Goal: Task Accomplishment & Management: Manage account settings

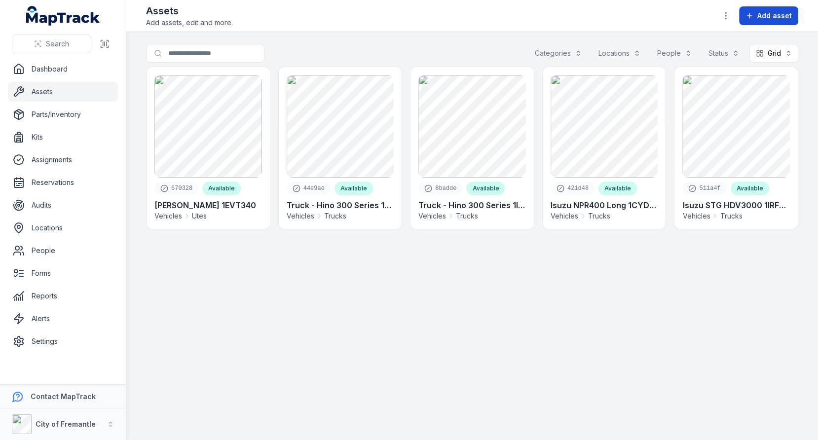
click at [762, 24] on button "Add asset" at bounding box center [768, 15] width 59 height 19
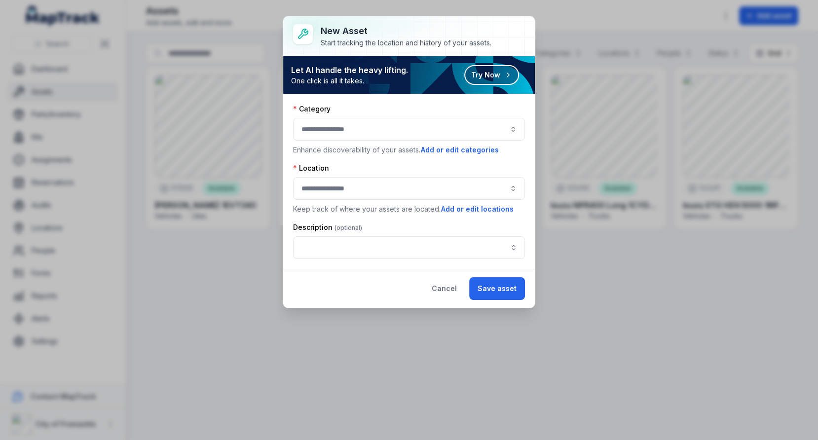
click at [341, 131] on button "button" at bounding box center [409, 129] width 232 height 23
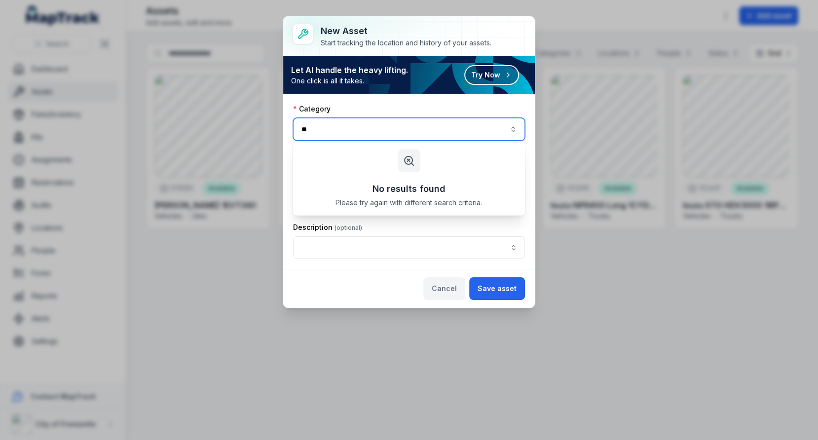
type input "**"
click at [439, 277] on button "Cancel" at bounding box center [444, 288] width 42 height 23
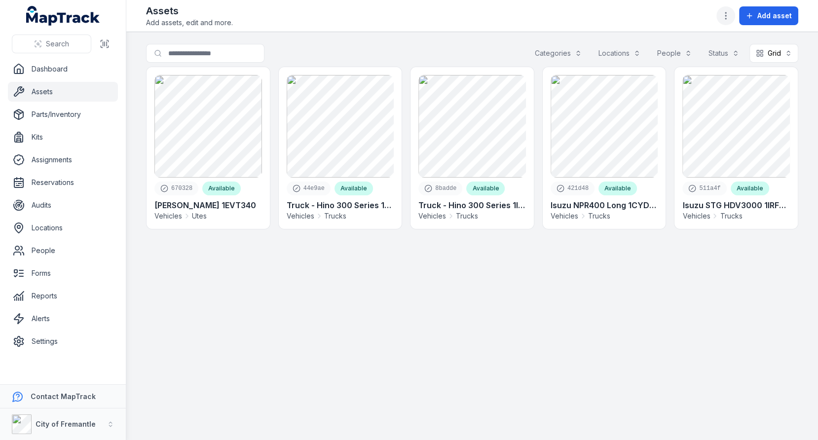
click at [725, 11] on icon "button" at bounding box center [725, 16] width 10 height 10
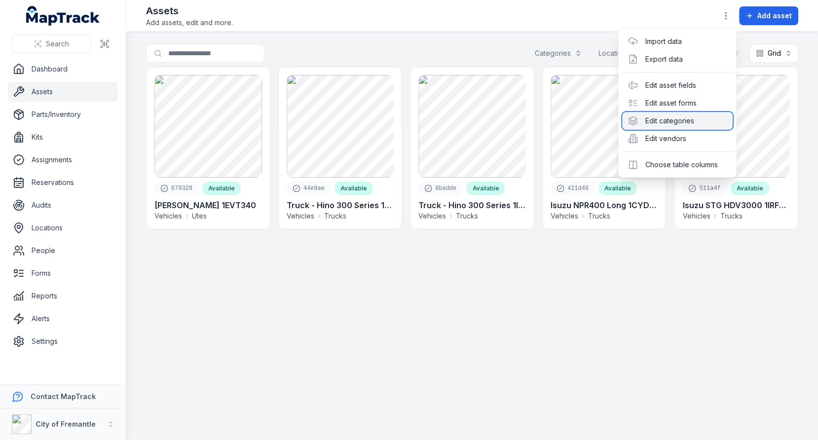
click at [670, 126] on div "Edit categories" at bounding box center [677, 121] width 110 height 18
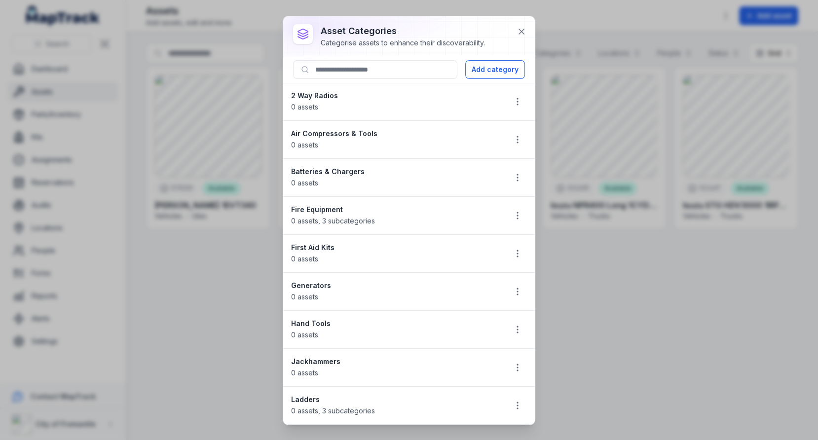
scroll to position [366, 0]
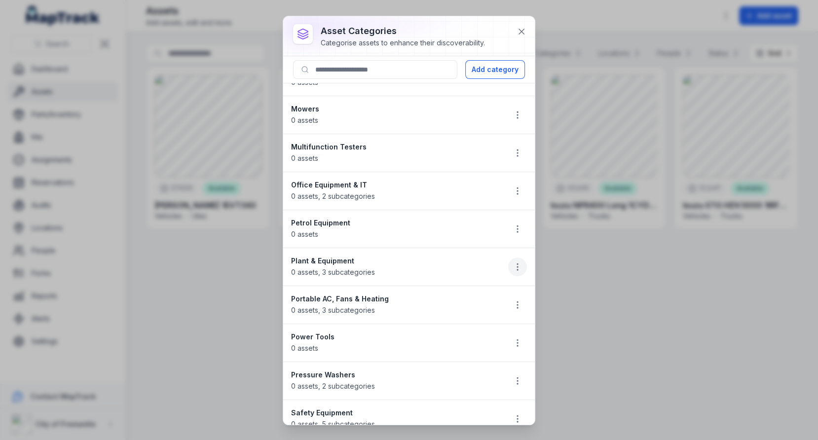
click at [512, 257] on button "button" at bounding box center [517, 266] width 19 height 19
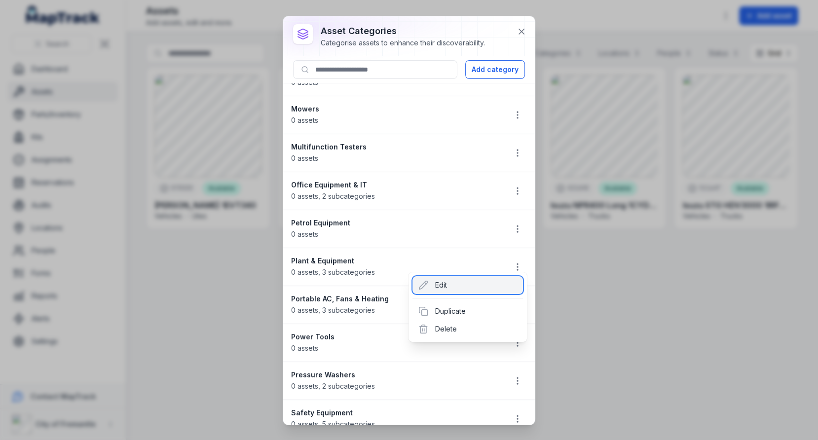
click at [456, 281] on div "Edit" at bounding box center [467, 285] width 110 height 18
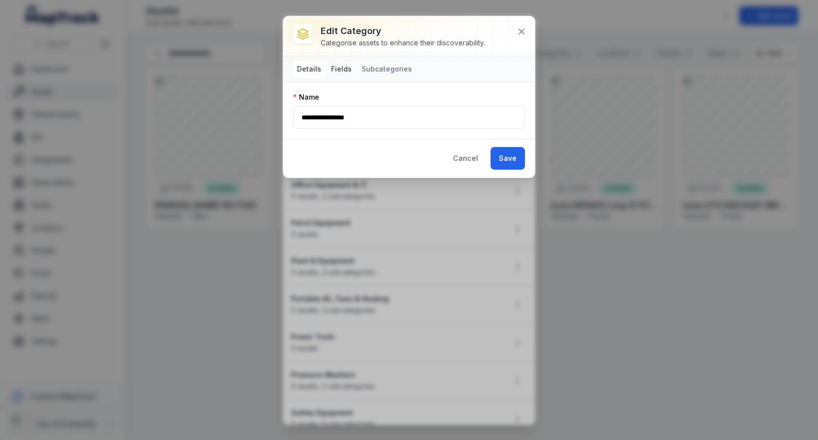
click at [338, 70] on button "Fields" at bounding box center [341, 69] width 29 height 18
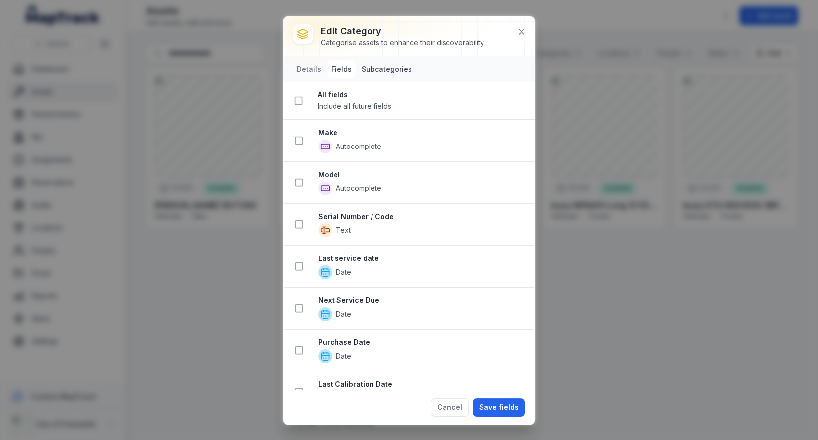
click at [395, 75] on button "Subcategories" at bounding box center [387, 69] width 58 height 18
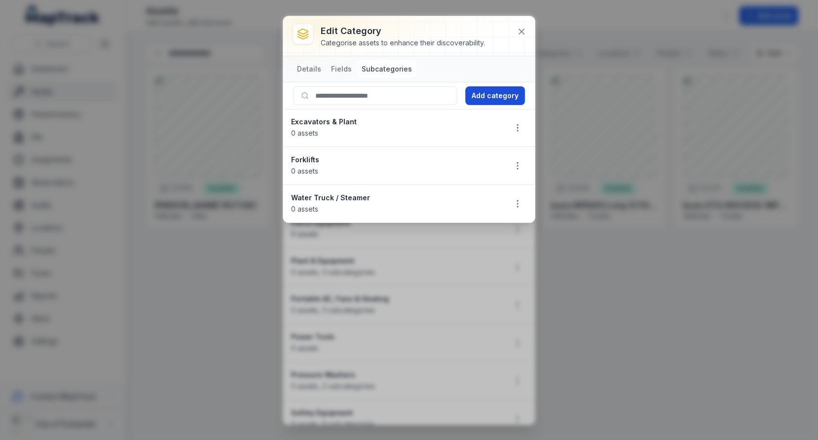
click at [496, 92] on button "Add category" at bounding box center [495, 95] width 60 height 19
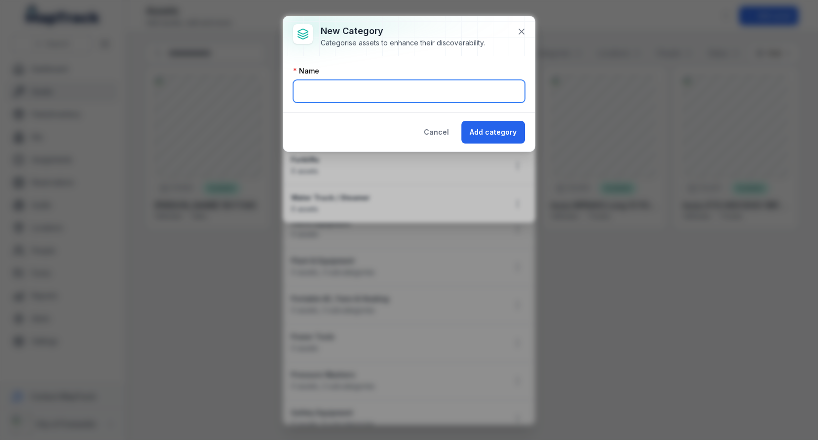
click at [436, 92] on input "text" at bounding box center [409, 91] width 232 height 23
type input "*******"
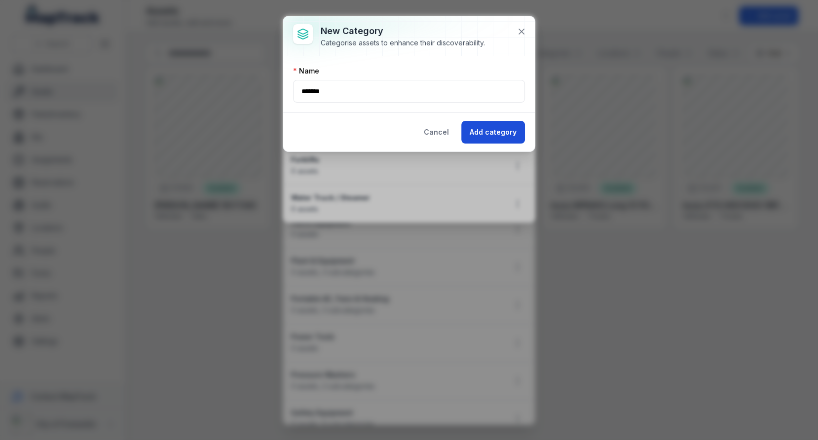
click at [486, 131] on button "Add category" at bounding box center [493, 132] width 64 height 23
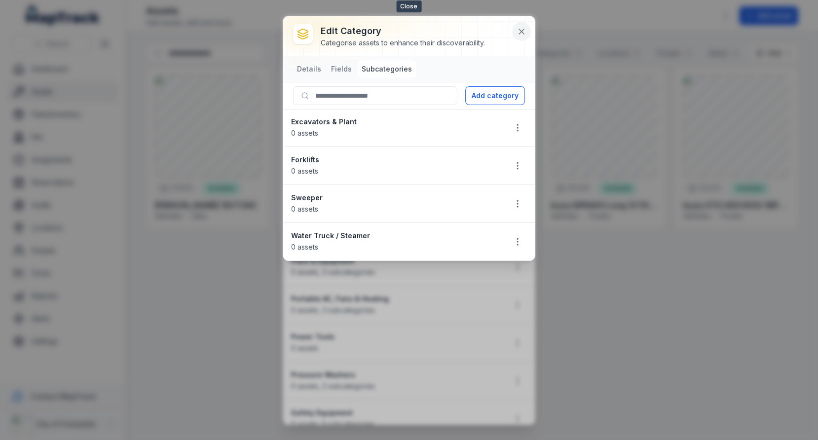
click at [520, 35] on icon at bounding box center [521, 32] width 10 height 10
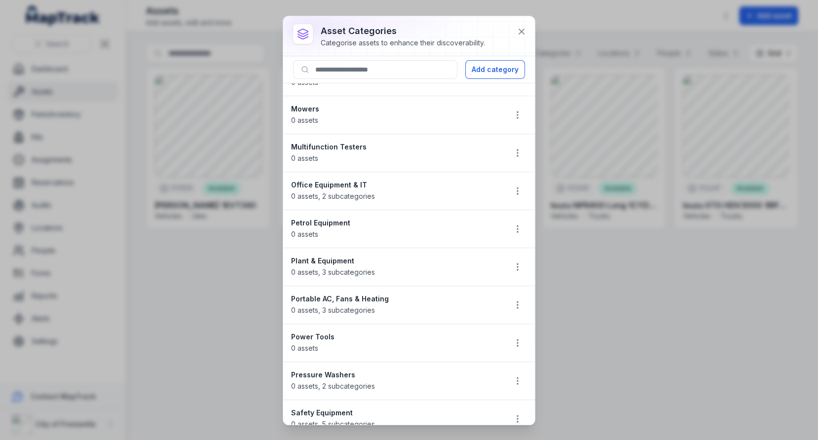
scroll to position [483, 0]
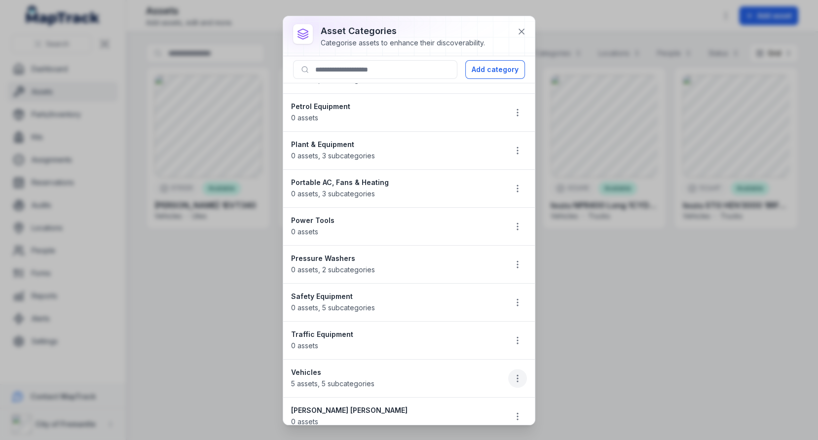
click at [519, 373] on icon "button" at bounding box center [517, 378] width 10 height 10
click at [493, 307] on div "Edit" at bounding box center [467, 298] width 110 height 18
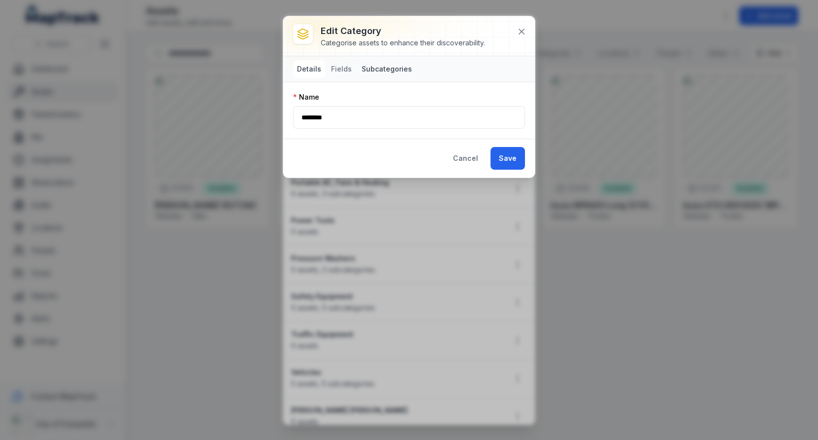
click at [373, 67] on button "Subcategories" at bounding box center [387, 69] width 58 height 18
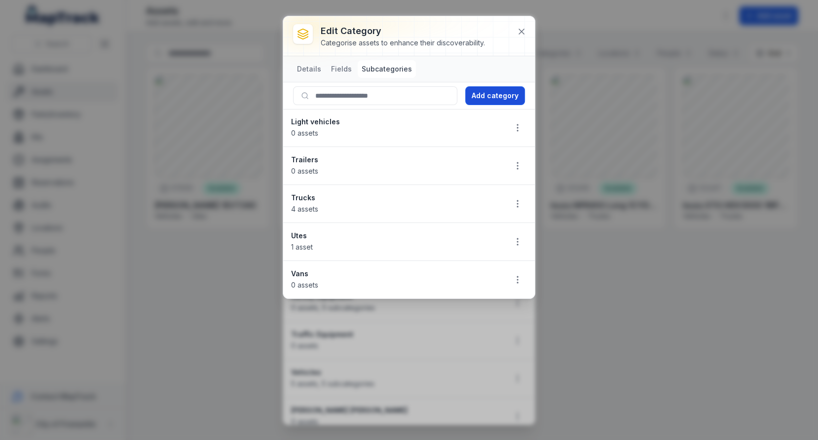
click at [501, 97] on button "Add category" at bounding box center [495, 95] width 60 height 19
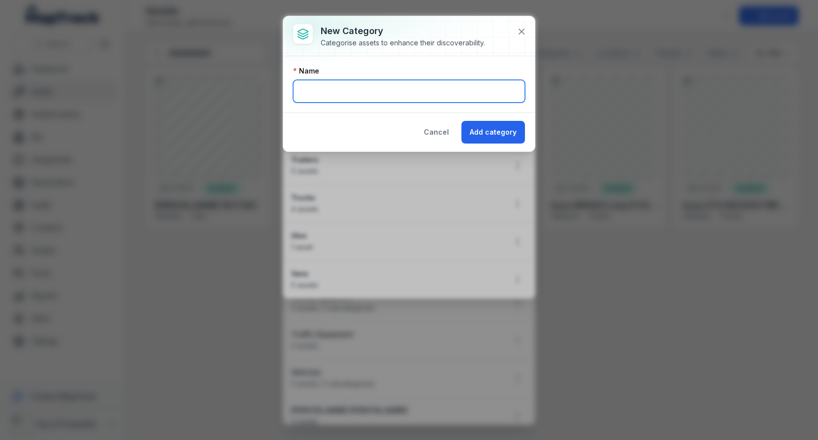
click at [501, 97] on input "text" at bounding box center [409, 91] width 232 height 23
type input "*******"
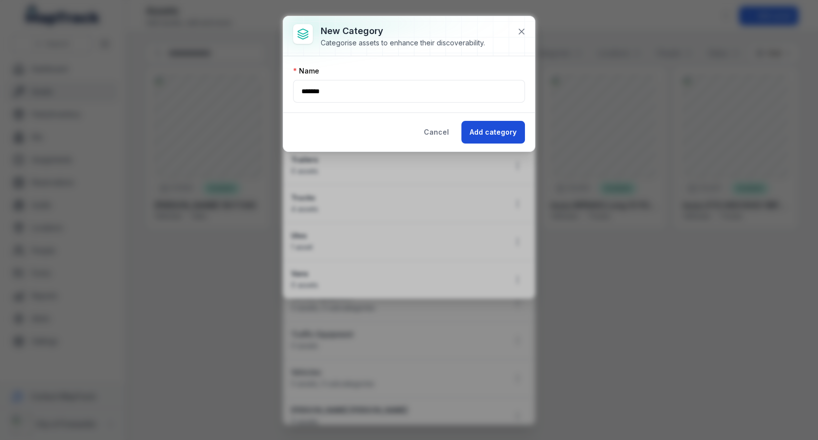
click at [498, 124] on button "Add category" at bounding box center [493, 132] width 64 height 23
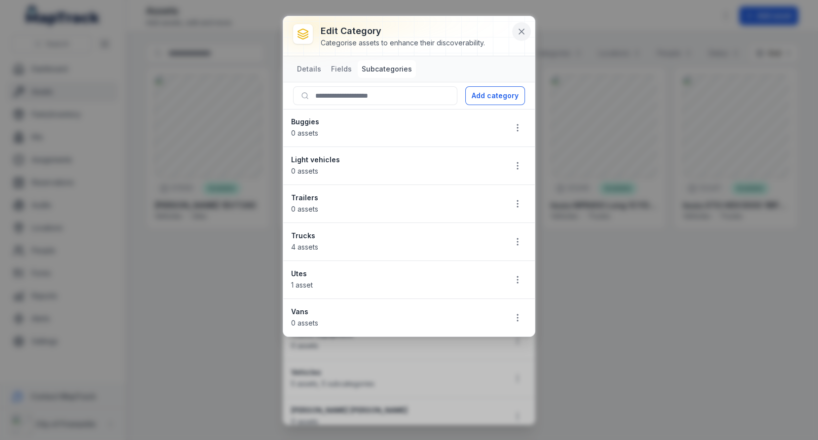
click at [524, 30] on icon at bounding box center [521, 32] width 10 height 10
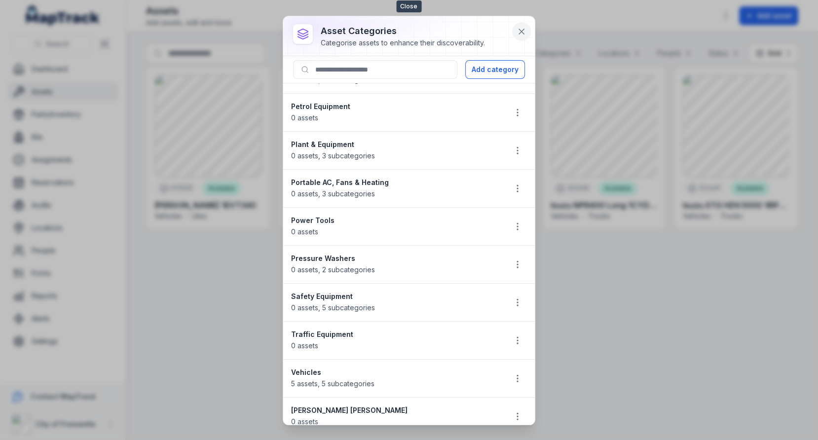
click at [517, 33] on icon at bounding box center [521, 32] width 10 height 10
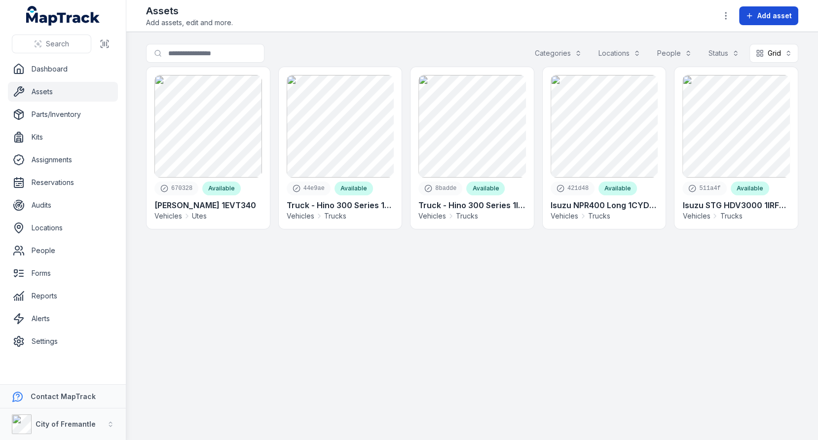
click at [748, 15] on icon at bounding box center [749, 16] width 8 height 8
